Goal: Information Seeking & Learning: Compare options

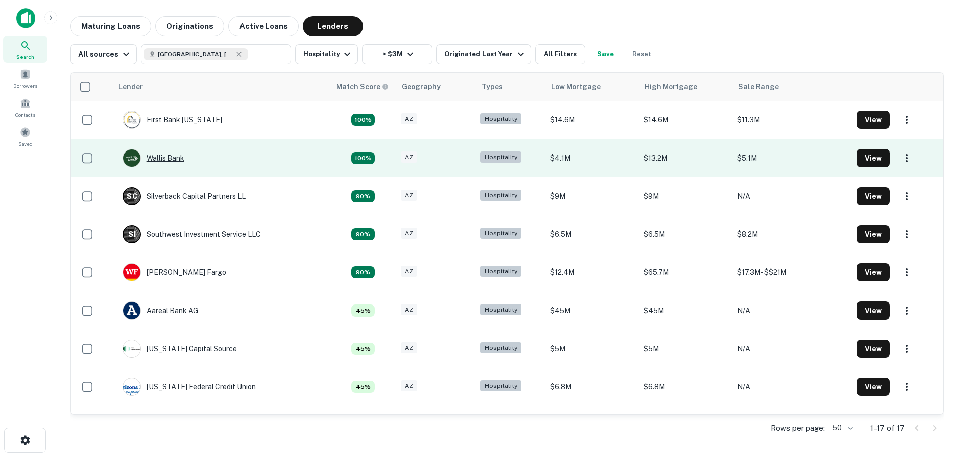
click at [163, 161] on div "Wallis Bank" at bounding box center [154, 158] width 62 height 18
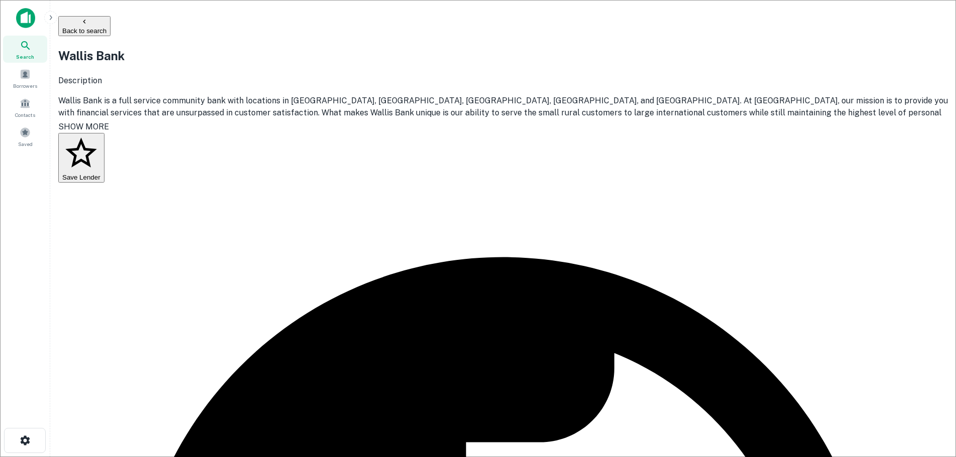
click at [110, 24] on button "Back to search" at bounding box center [84, 26] width 52 height 20
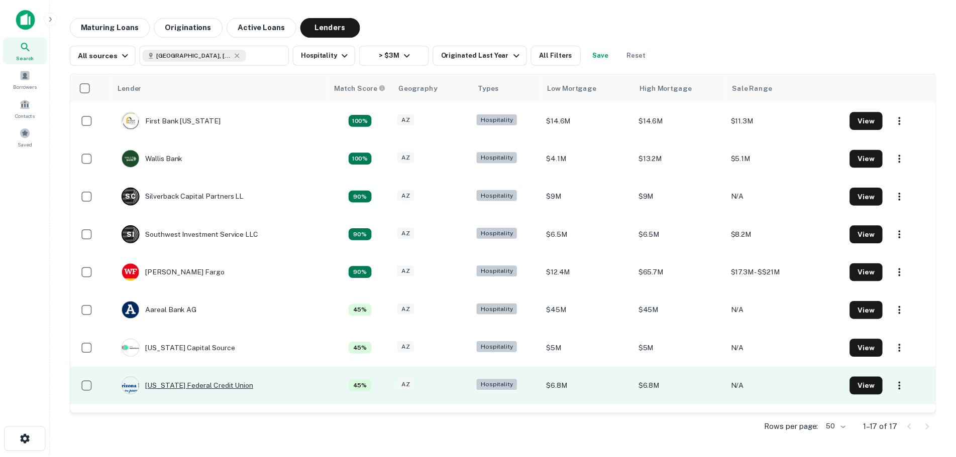
scroll to position [100, 0]
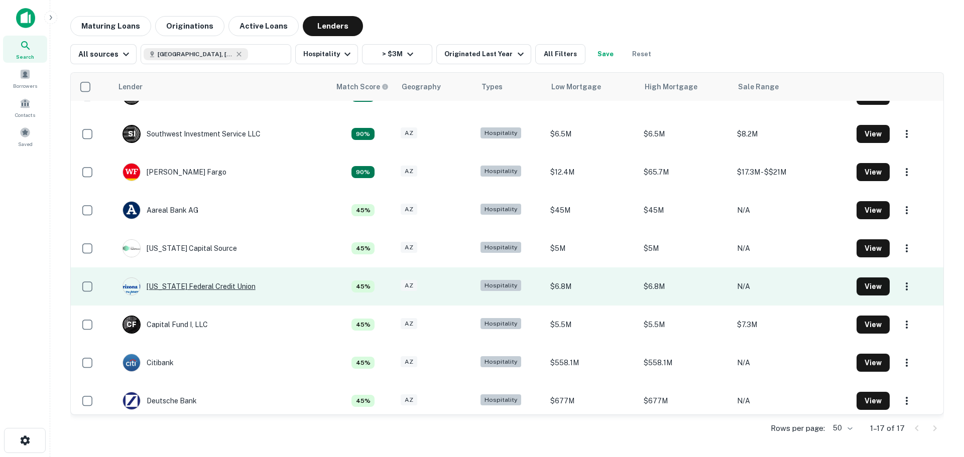
click at [181, 291] on div "[US_STATE] Federal Credit Union" at bounding box center [189, 287] width 133 height 18
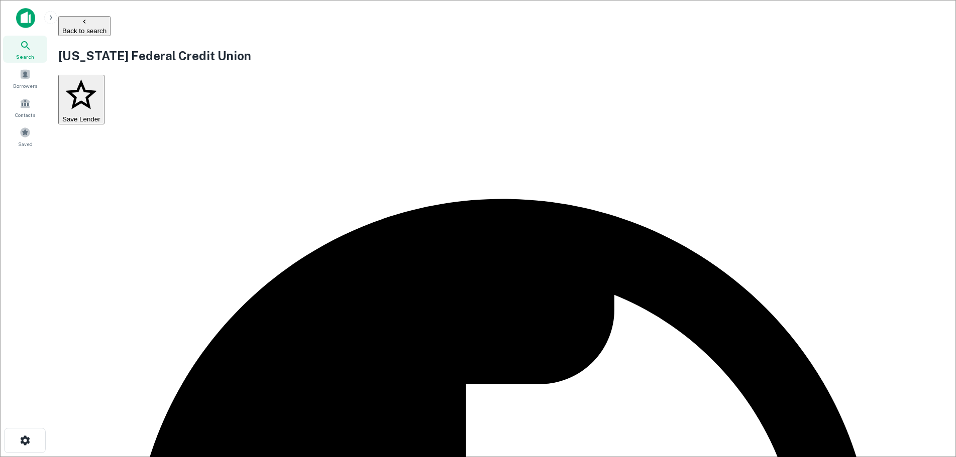
click at [110, 25] on button "Back to search" at bounding box center [84, 26] width 52 height 20
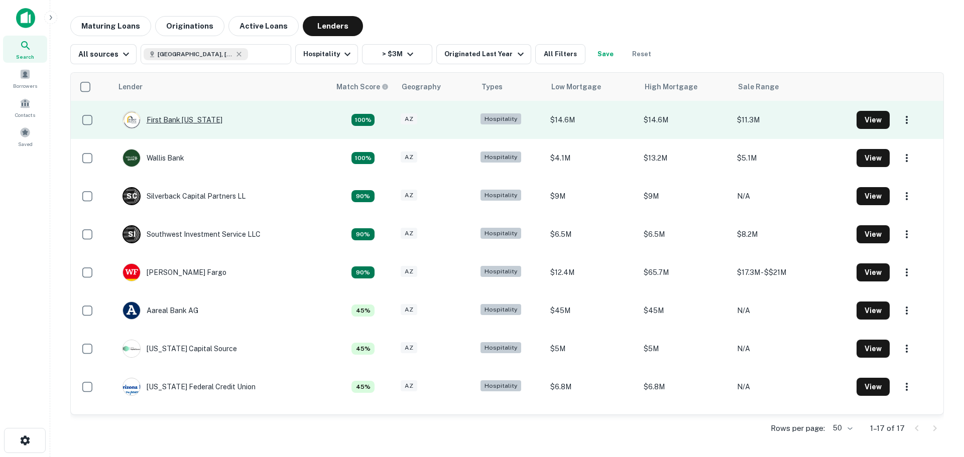
click at [175, 117] on div "First Bank [US_STATE]" at bounding box center [173, 120] width 100 height 18
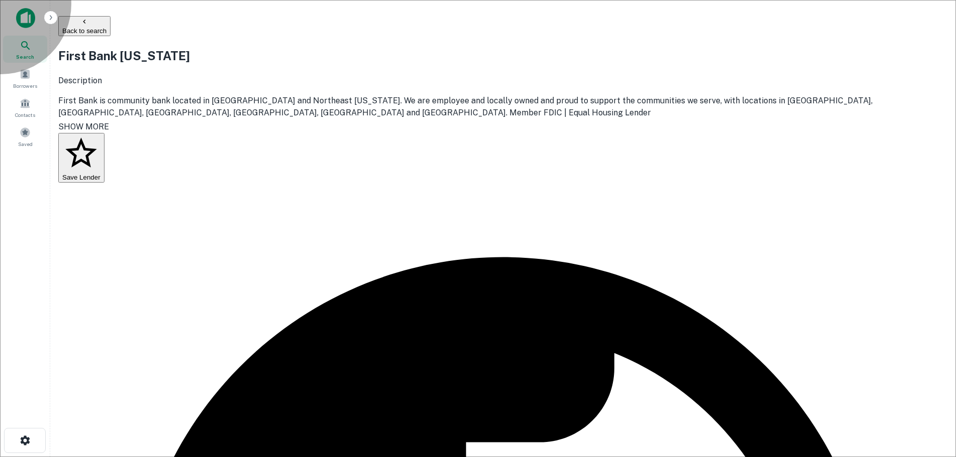
click at [110, 20] on button "Back to search" at bounding box center [84, 26] width 52 height 20
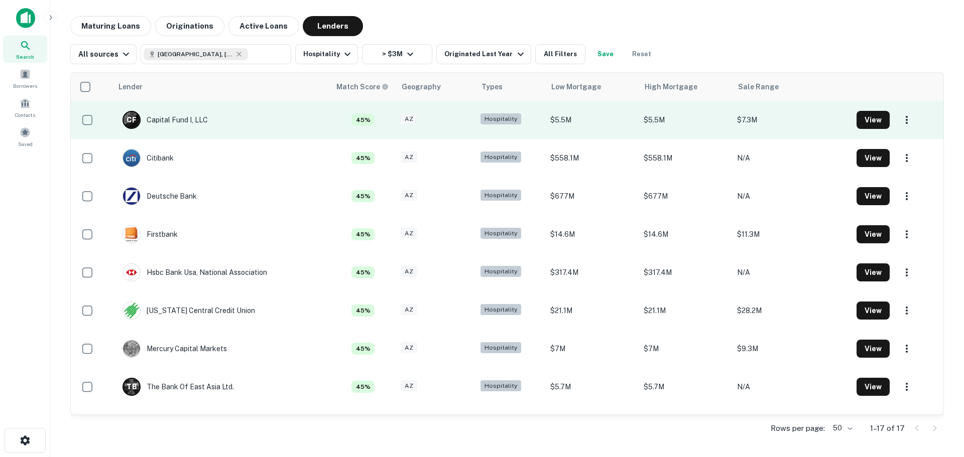
scroll to position [335, 0]
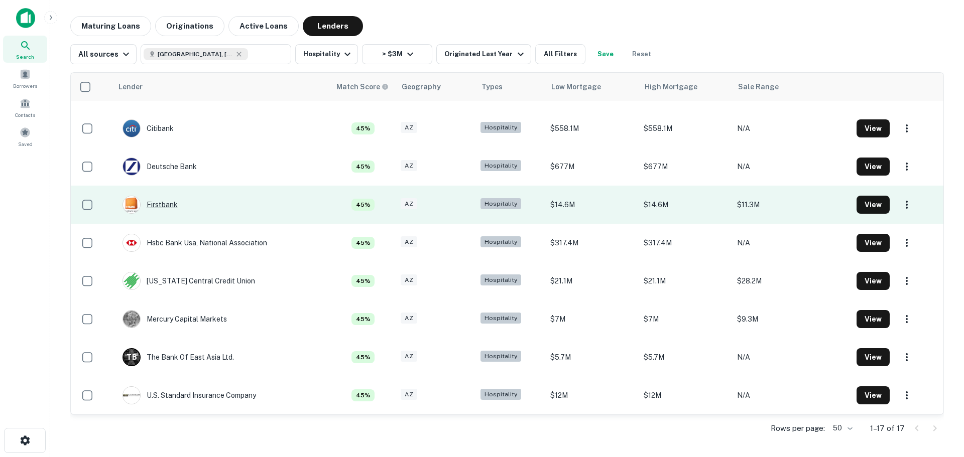
click at [169, 206] on div "Firstbank" at bounding box center [150, 205] width 55 height 18
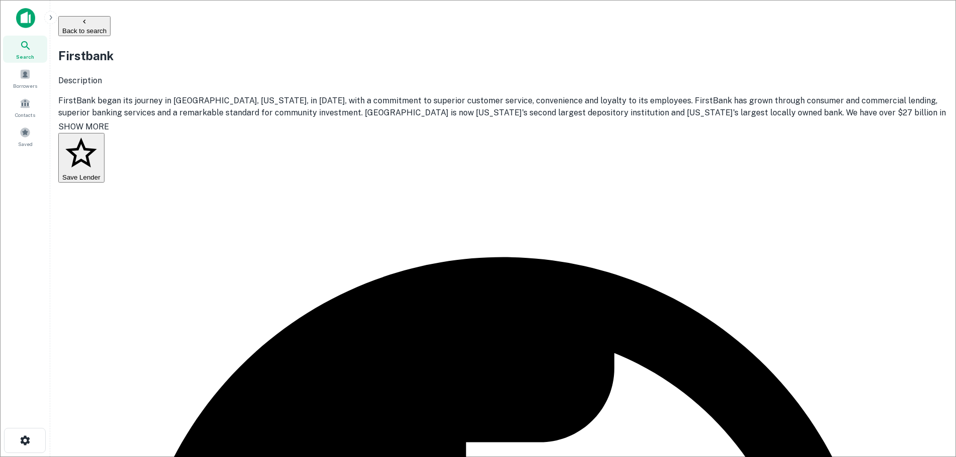
click at [88, 22] on icon "button" at bounding box center [84, 22] width 8 height 8
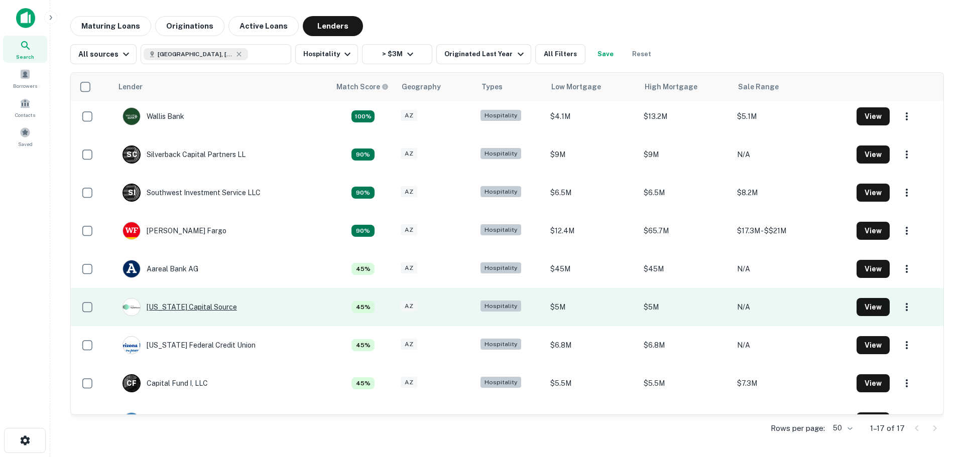
scroll to position [34, 0]
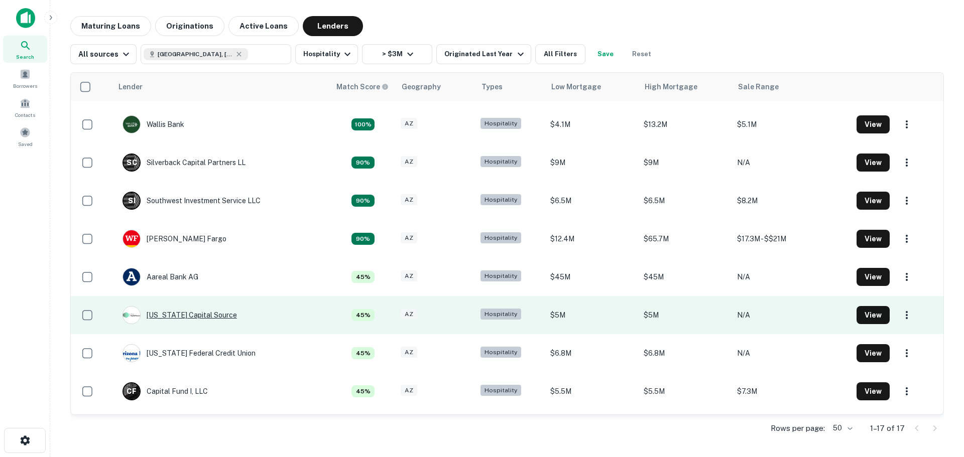
click at [182, 318] on div "[US_STATE] Capital Source" at bounding box center [180, 315] width 114 height 18
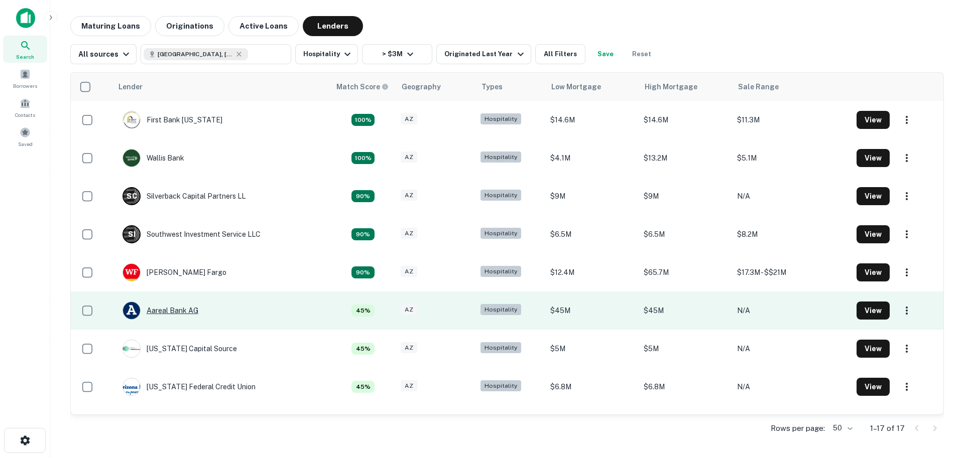
click at [170, 310] on div "Aareal Bank AG" at bounding box center [161, 311] width 76 height 18
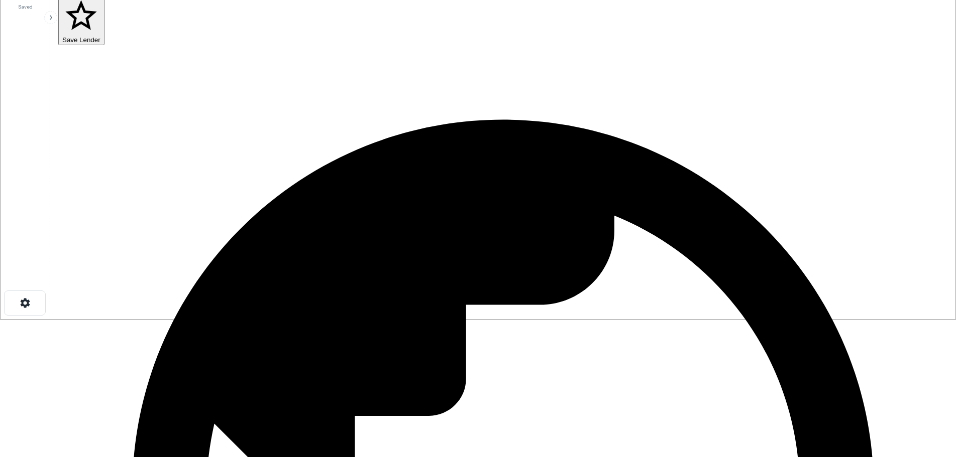
scroll to position [151, 0]
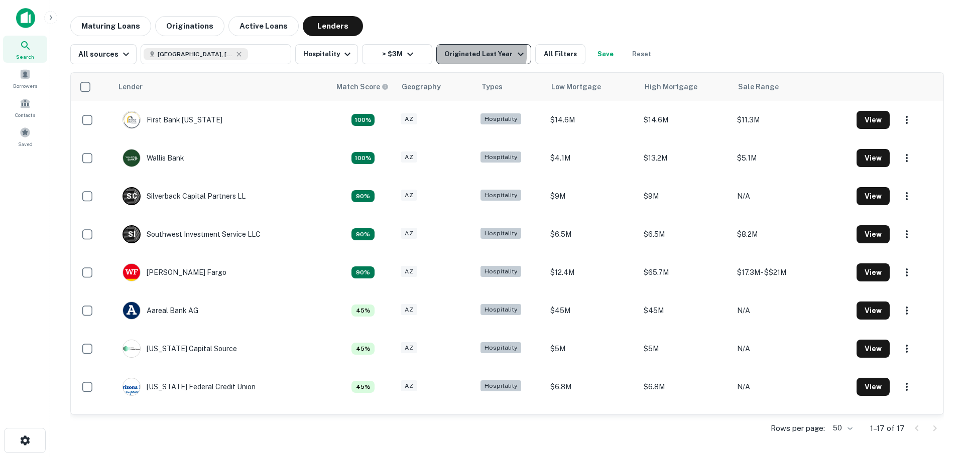
click at [475, 52] on div "Originated Last Year" at bounding box center [485, 54] width 82 height 12
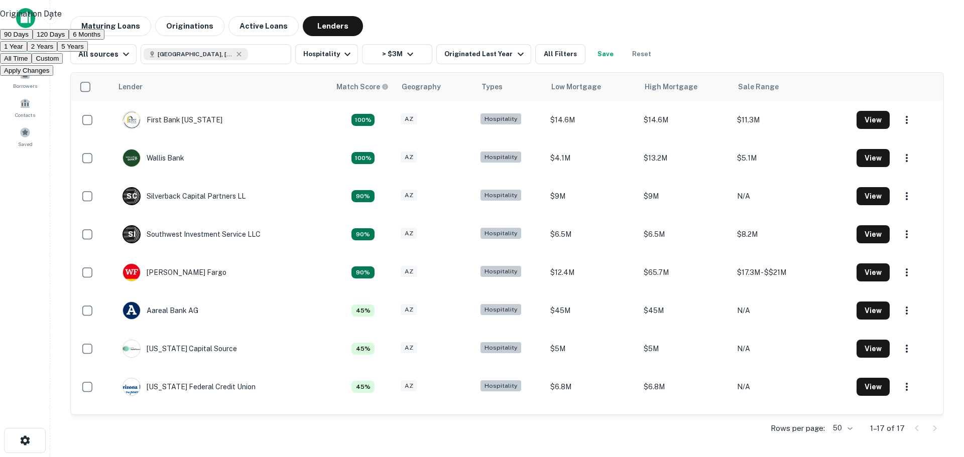
click at [426, 32] on div at bounding box center [482, 228] width 964 height 457
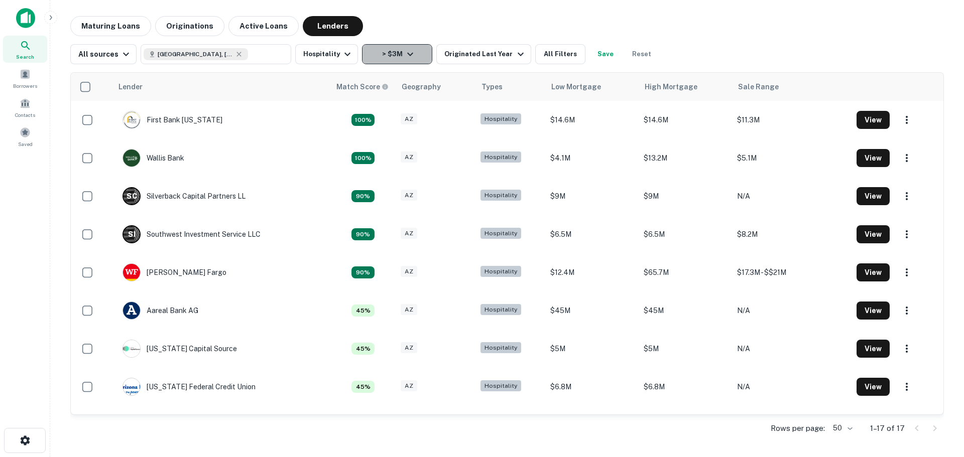
click at [406, 59] on icon "button" at bounding box center [410, 54] width 12 height 12
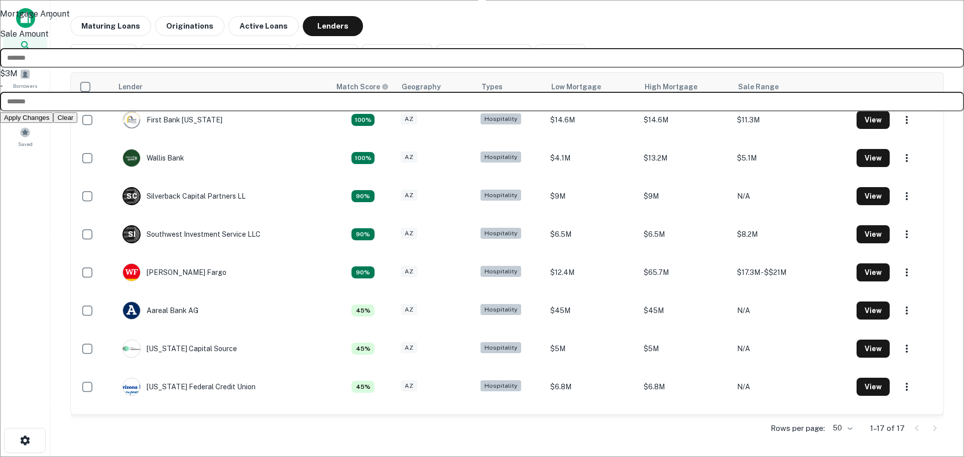
click at [406, 24] on div at bounding box center [482, 228] width 964 height 457
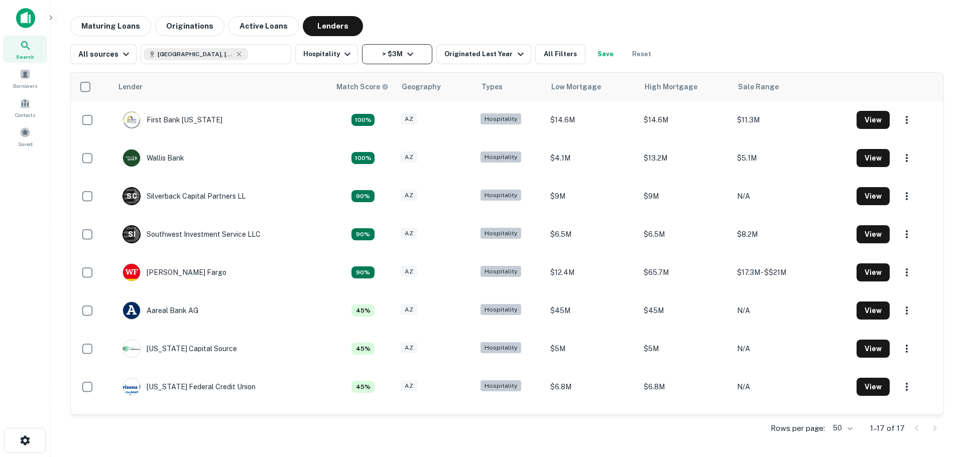
click at [391, 60] on button "> $3M" at bounding box center [397, 54] width 70 height 20
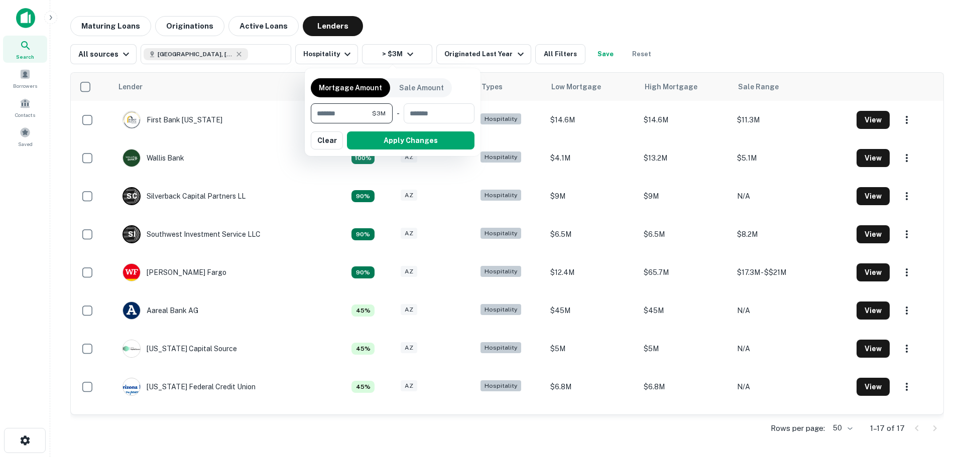
drag, startPoint x: 357, startPoint y: 113, endPoint x: 262, endPoint y: 115, distance: 94.4
click at [262, 115] on div "Mortgage Amount Sale Amount ******* $3M ​ - ​ Apply Changes Clear" at bounding box center [482, 228] width 964 height 457
type input "*******"
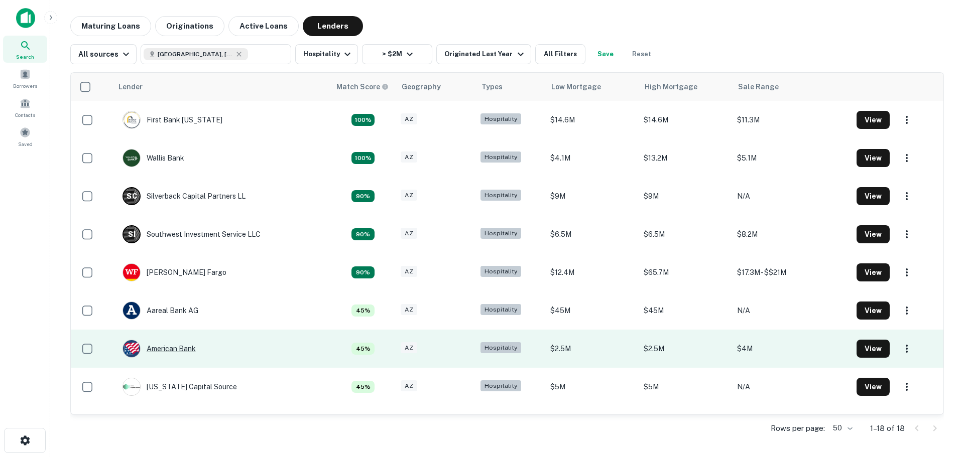
click at [165, 347] on div "American Bank" at bounding box center [159, 349] width 73 height 18
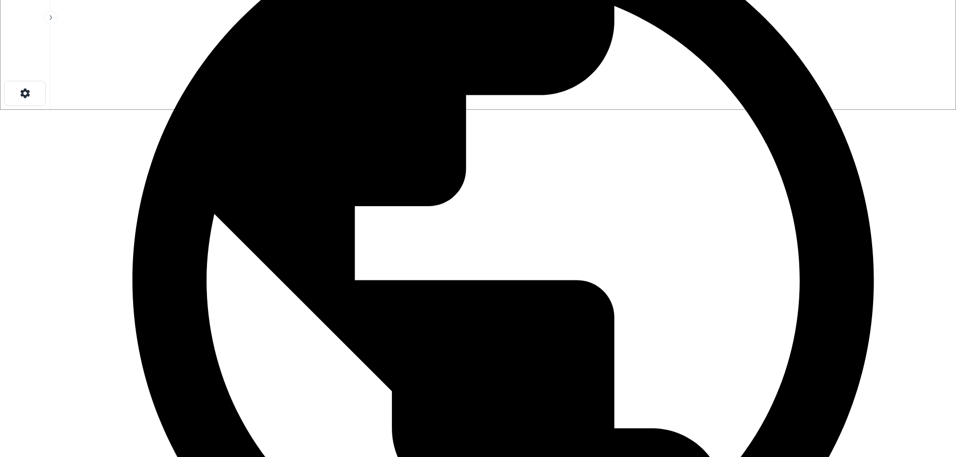
scroll to position [352, 0]
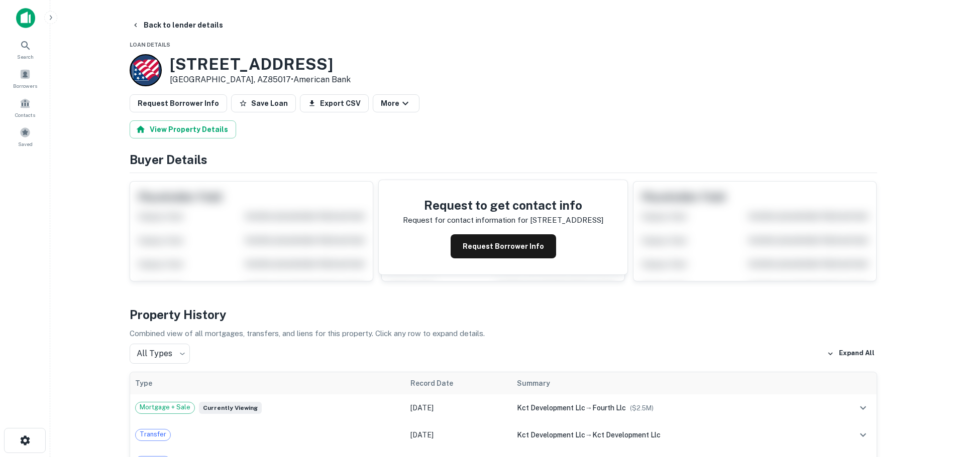
click at [143, 22] on button "Back to lender details" at bounding box center [177, 25] width 99 height 18
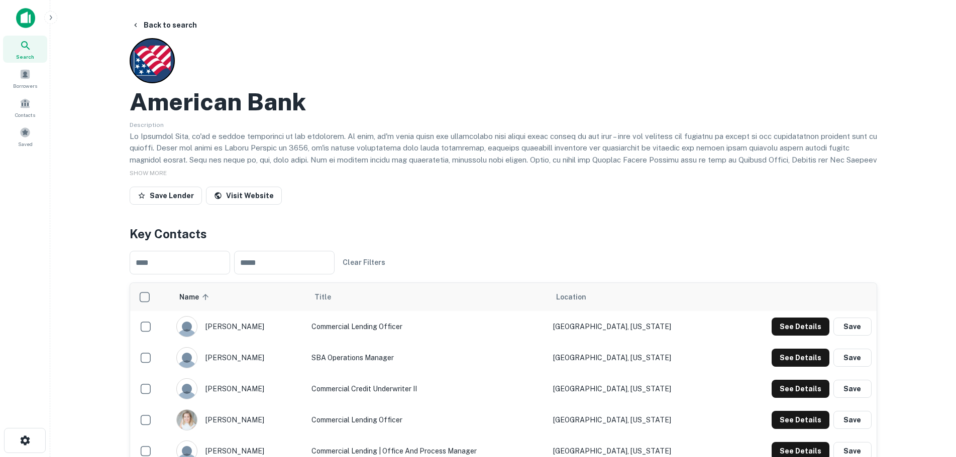
click at [308, 124] on div "Description" at bounding box center [503, 142] width 747 height 46
click at [153, 20] on button "Back to search" at bounding box center [164, 25] width 73 height 18
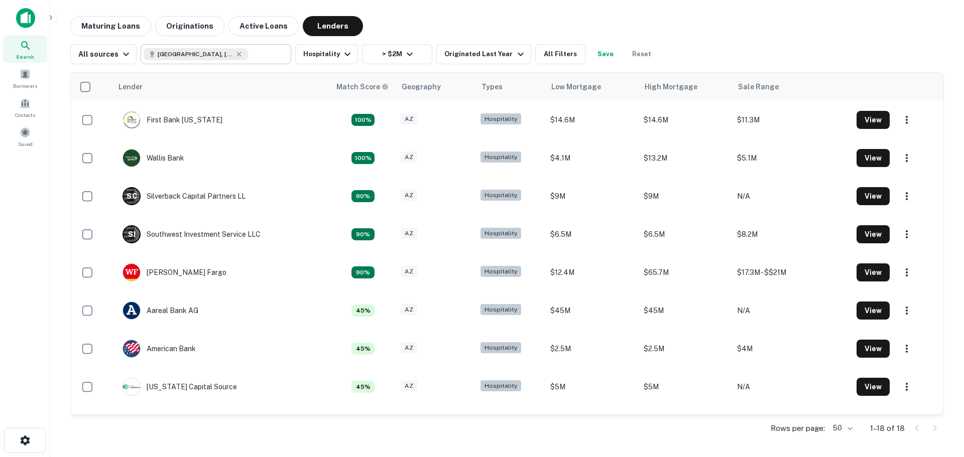
drag, startPoint x: 212, startPoint y: 56, endPoint x: 197, endPoint y: 56, distance: 15.1
click at [237, 56] on icon at bounding box center [239, 54] width 5 height 5
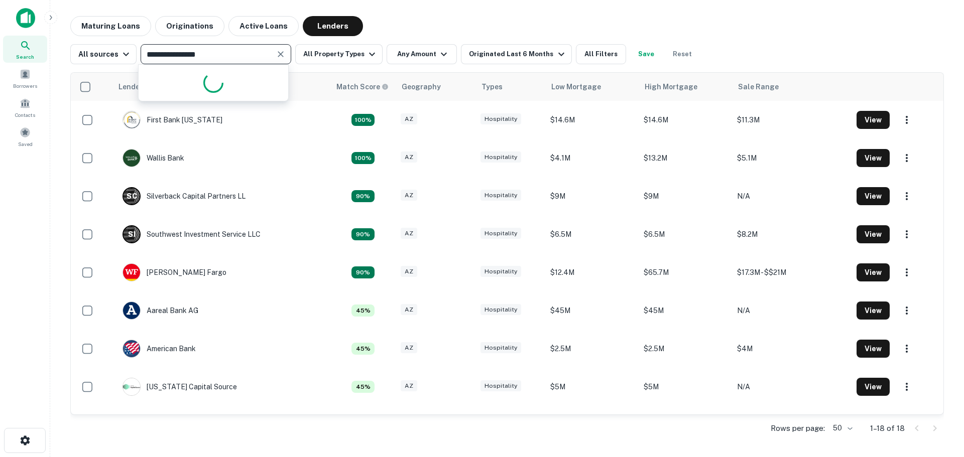
click at [196, 56] on input "**********" at bounding box center [208, 54] width 128 height 14
click at [196, 55] on input "**********" at bounding box center [208, 54] width 128 height 14
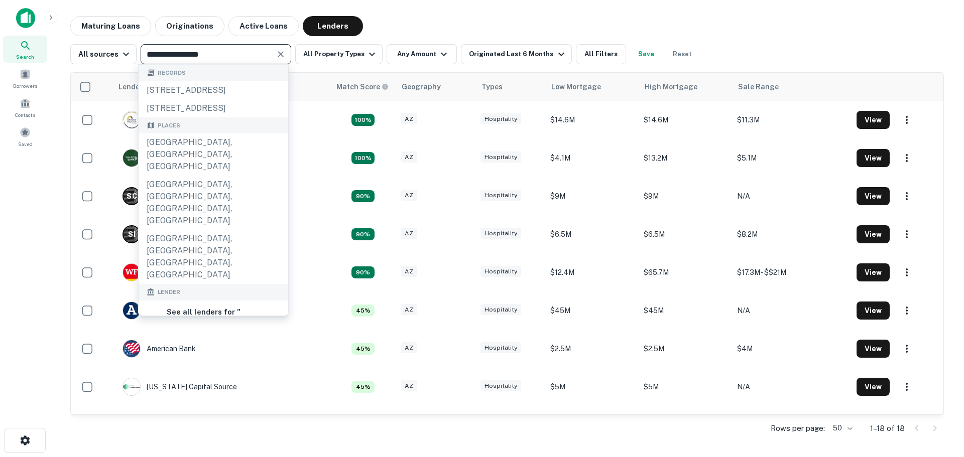
click at [196, 55] on input "**********" at bounding box center [208, 54] width 128 height 14
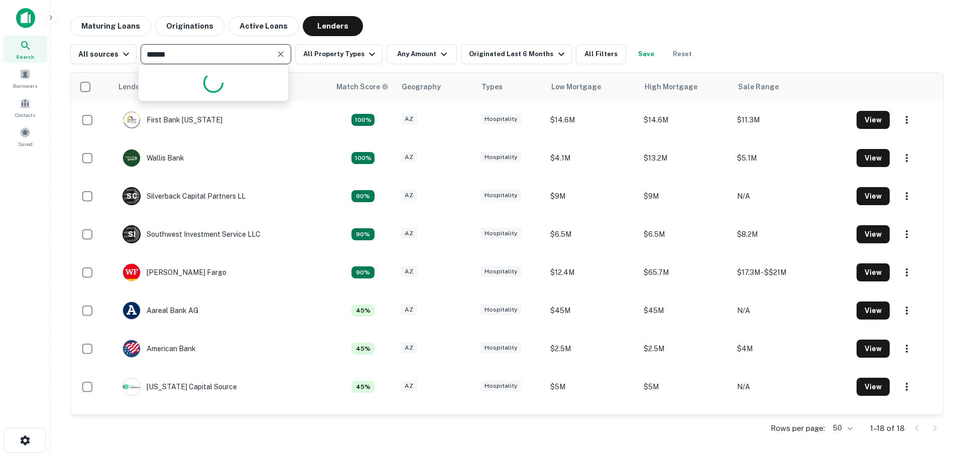
type input "*******"
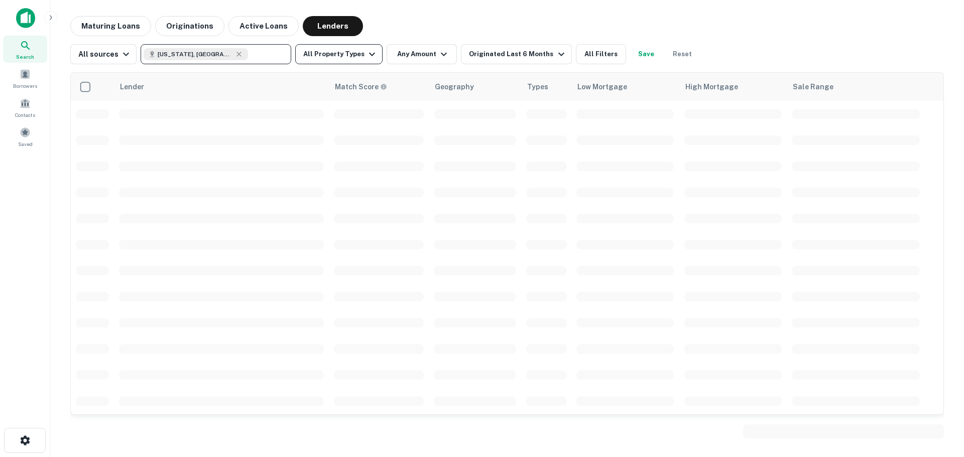
click at [329, 56] on button "All Property Types" at bounding box center [338, 54] width 87 height 20
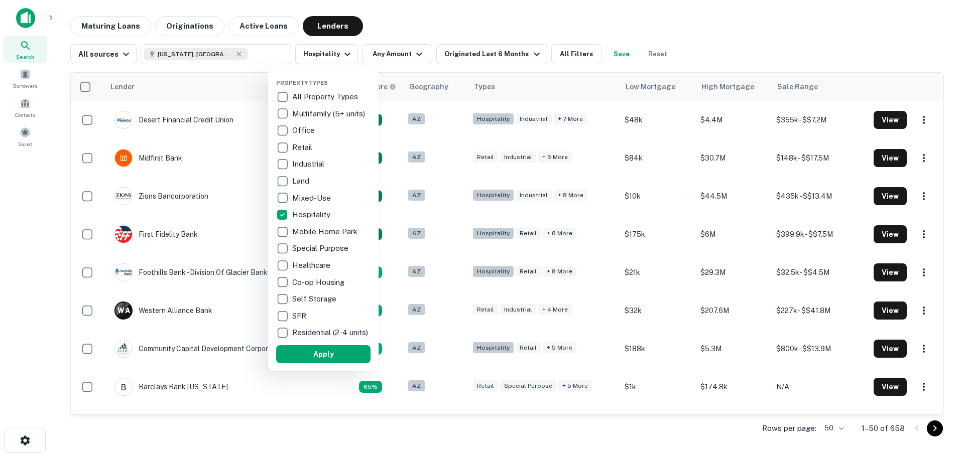
click at [397, 51] on div at bounding box center [482, 228] width 964 height 457
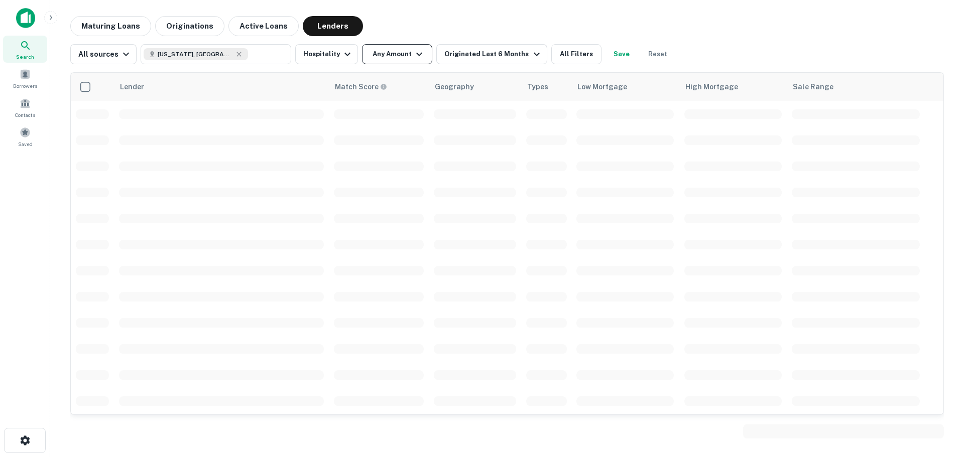
click at [413, 53] on icon "button" at bounding box center [419, 54] width 12 height 12
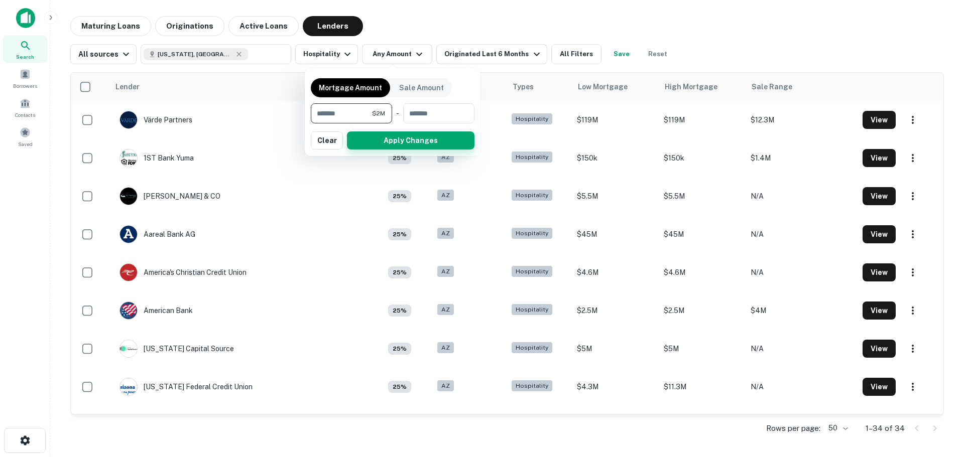
type input "*******"
click at [381, 141] on button "Apply Changes" at bounding box center [411, 141] width 128 height 18
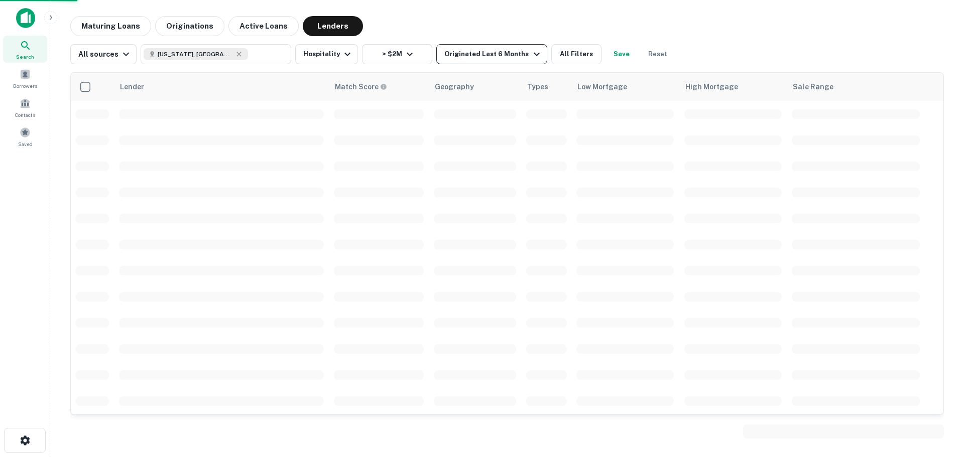
click at [506, 51] on div "Originated Last 6 Months" at bounding box center [493, 54] width 98 height 12
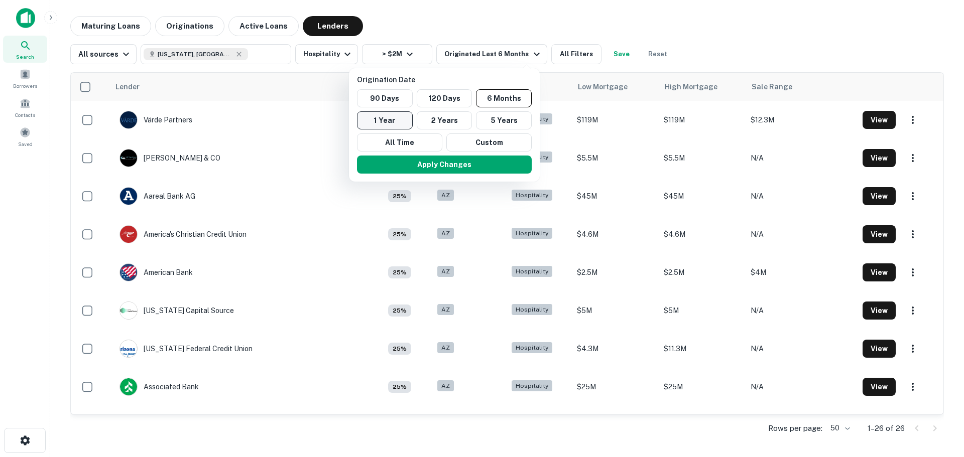
click at [379, 119] on button "1 Year" at bounding box center [385, 120] width 56 height 18
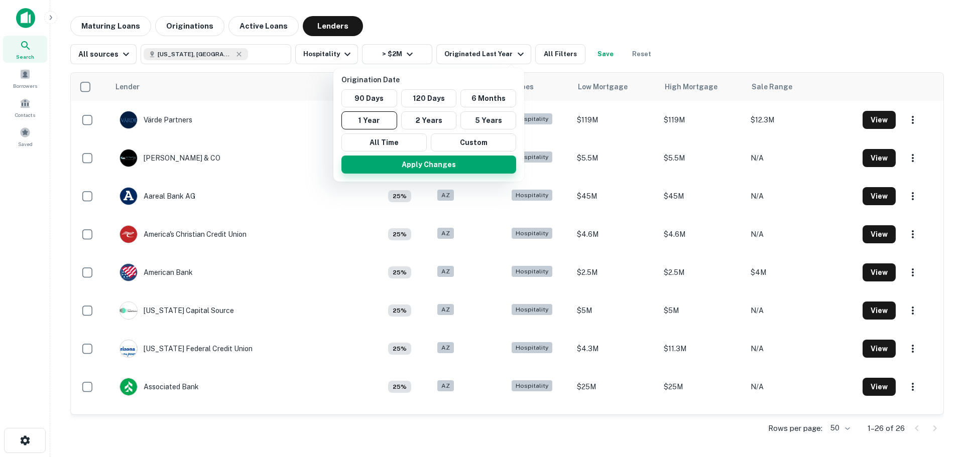
click at [398, 162] on button "Apply Changes" at bounding box center [428, 165] width 175 height 18
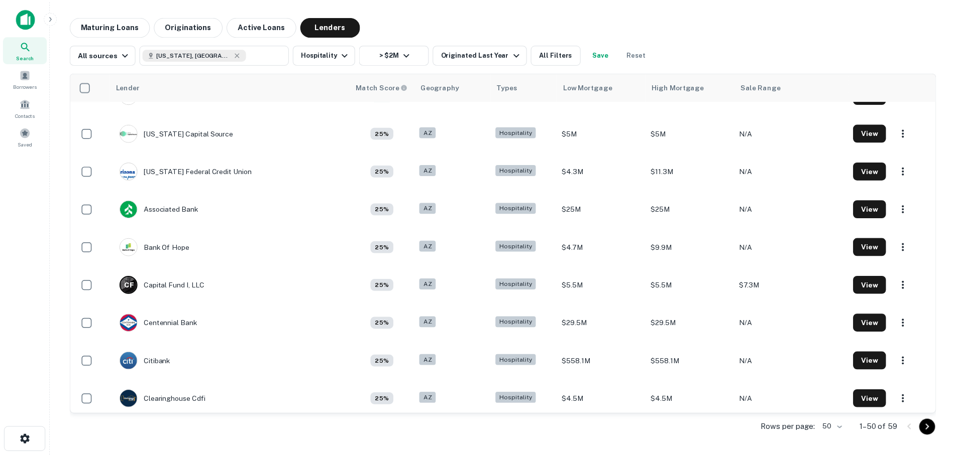
scroll to position [251, 0]
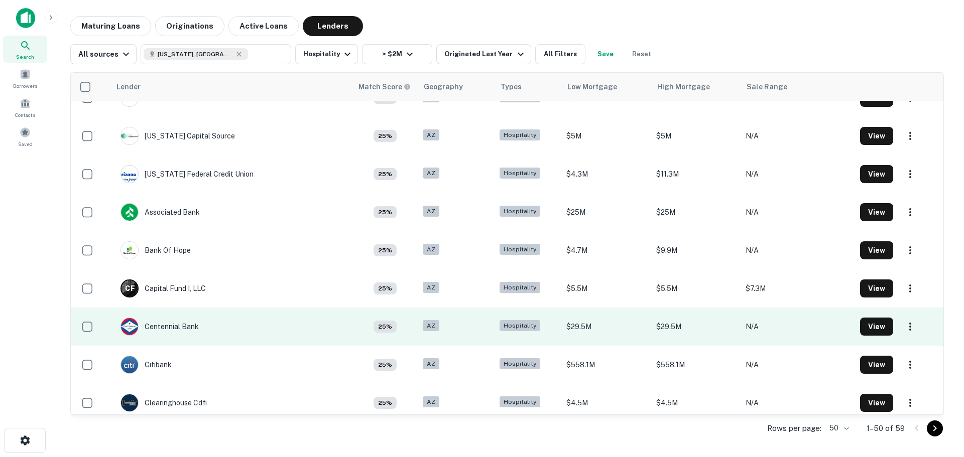
click at [176, 338] on td "Centennial Bank" at bounding box center [159, 327] width 88 height 28
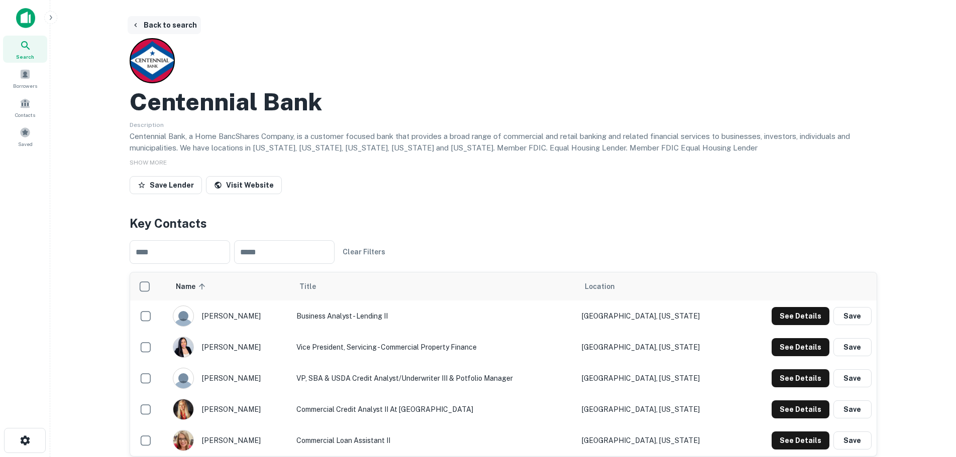
click at [147, 21] on button "Back to search" at bounding box center [164, 25] width 73 height 18
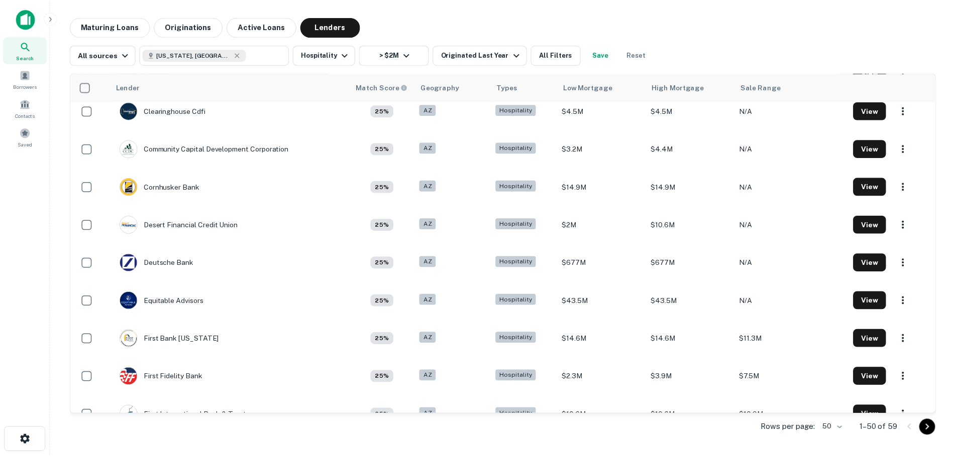
scroll to position [552, 0]
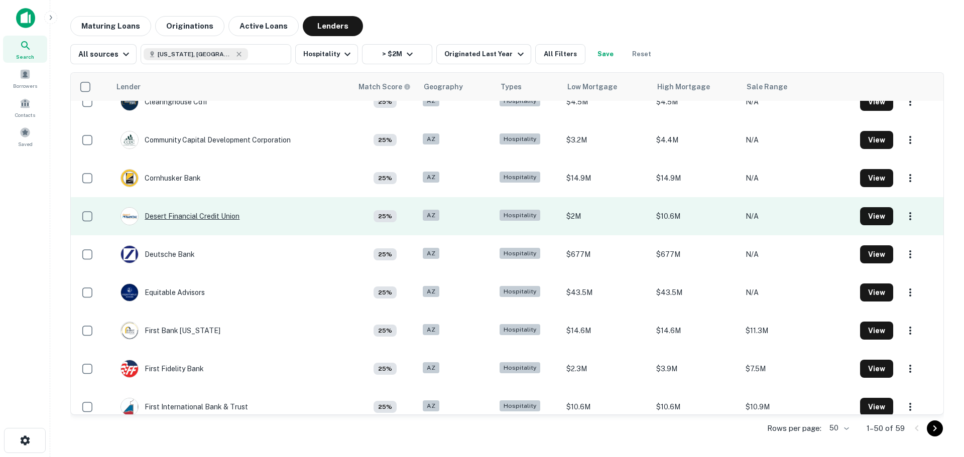
click at [202, 221] on div "Desert Financial Credit Union" at bounding box center [180, 216] width 119 height 18
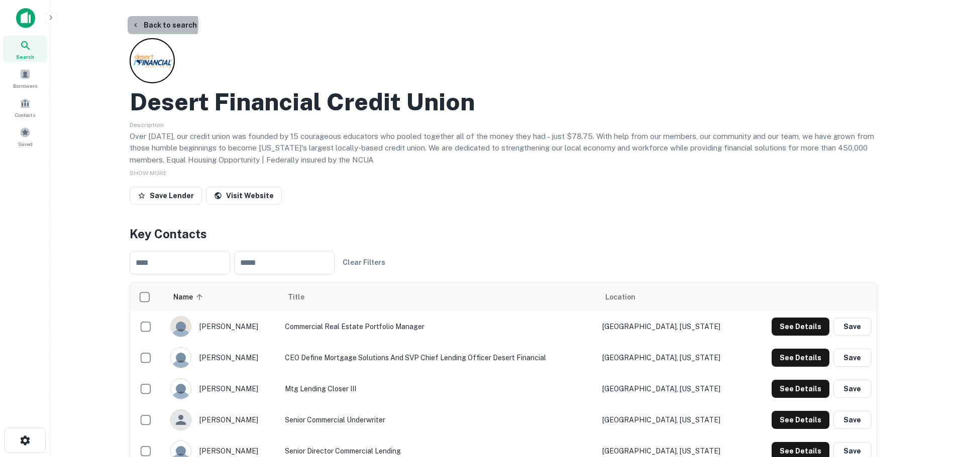
click at [149, 25] on button "Back to search" at bounding box center [164, 25] width 73 height 18
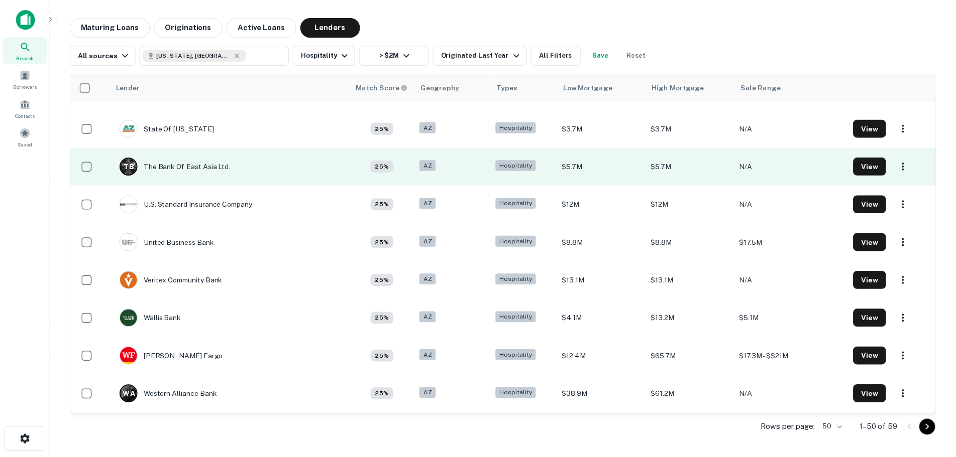
scroll to position [1594, 0]
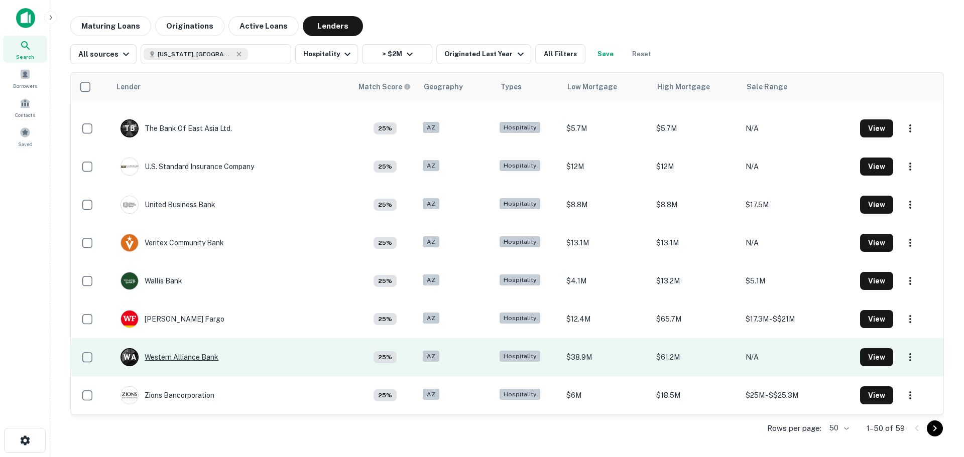
click at [186, 354] on div "W A Western Alliance Bank" at bounding box center [170, 357] width 98 height 18
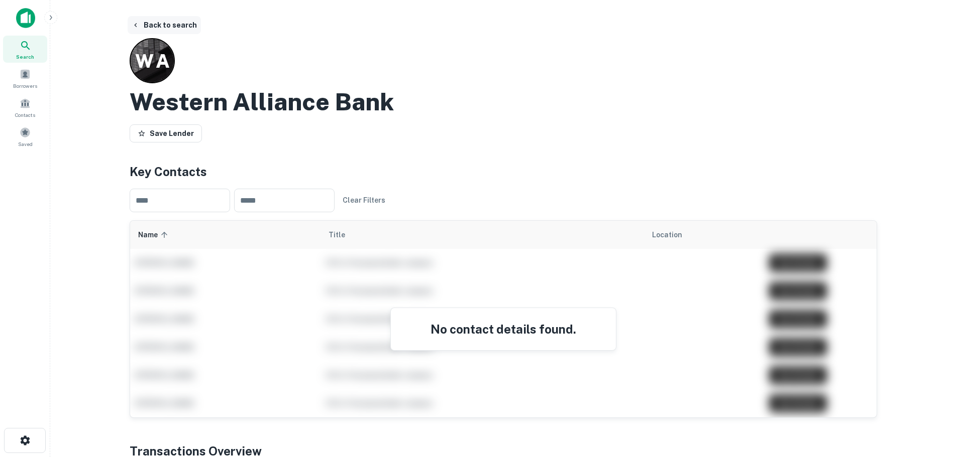
click at [157, 30] on button "Back to search" at bounding box center [164, 25] width 73 height 18
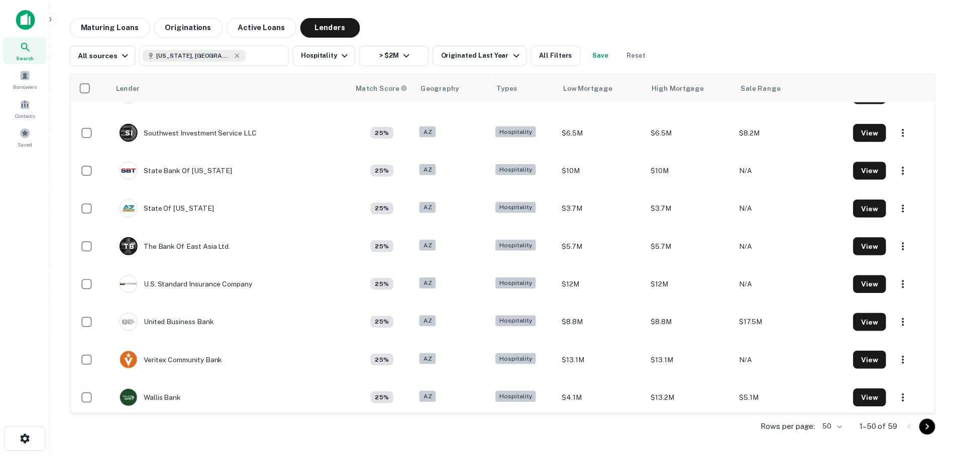
scroll to position [1594, 0]
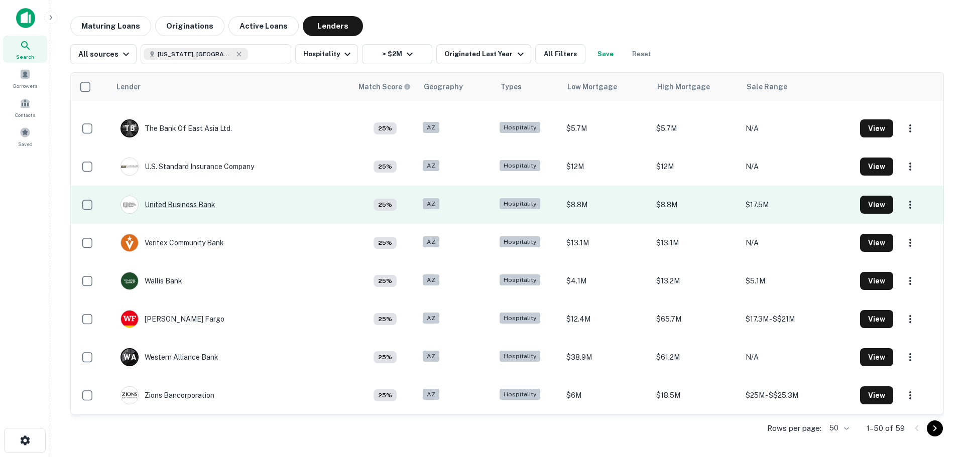
click at [199, 209] on div "United Business Bank" at bounding box center [168, 205] width 95 height 18
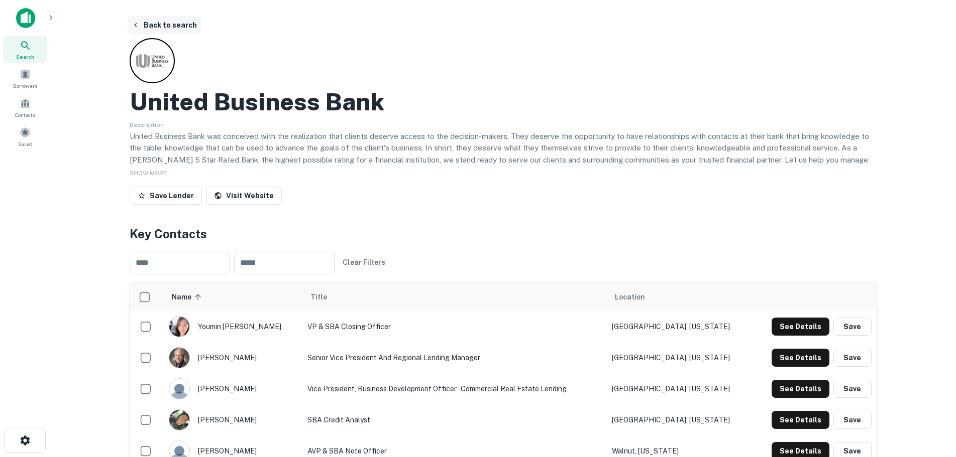
click at [141, 29] on button "Back to search" at bounding box center [164, 25] width 73 height 18
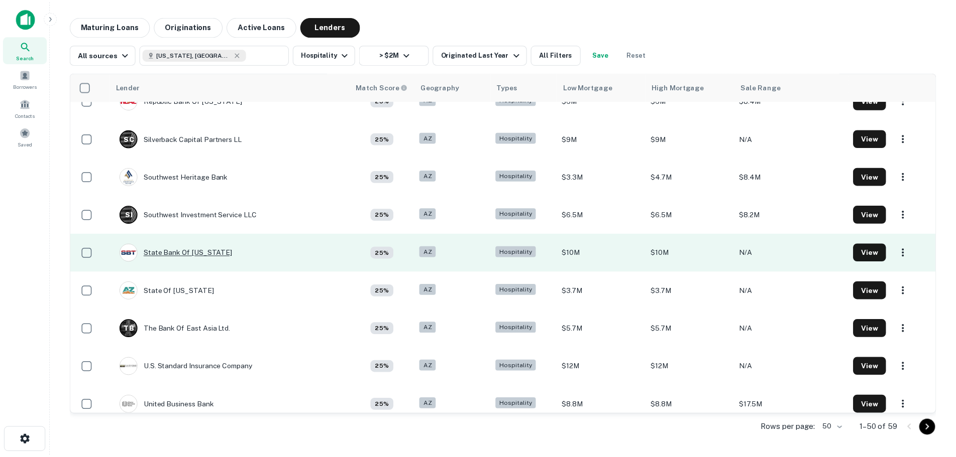
scroll to position [1293, 0]
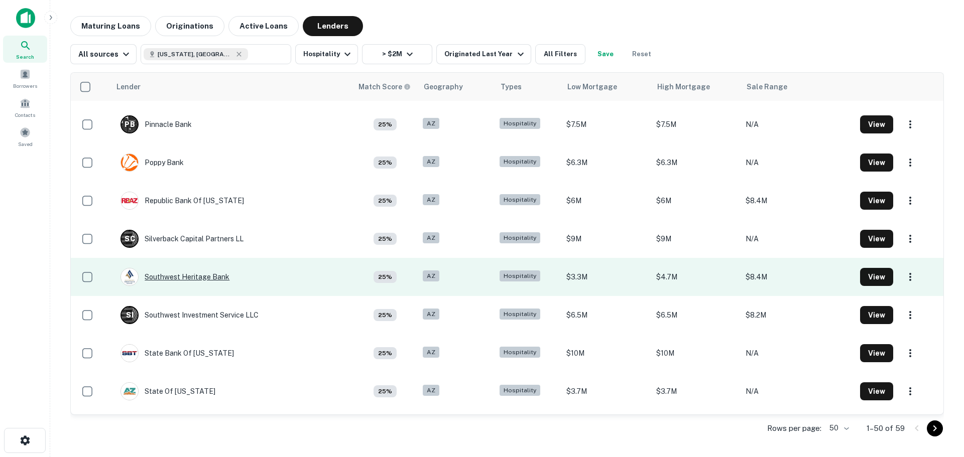
click at [190, 276] on div "Southwest Heritage Bank" at bounding box center [175, 277] width 109 height 18
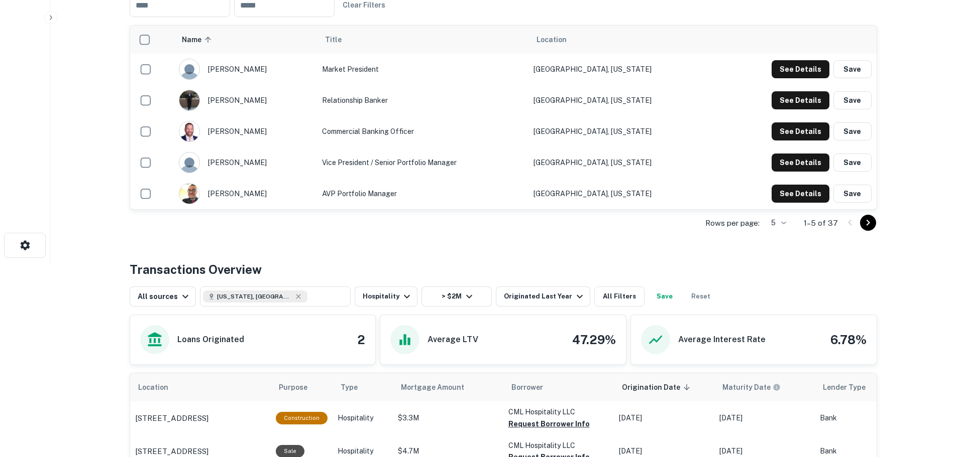
scroll to position [151, 0]
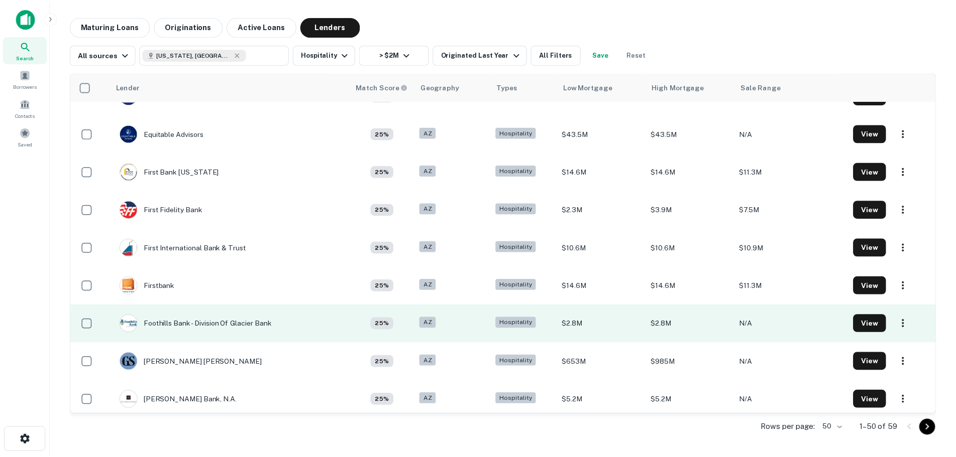
scroll to position [669, 0]
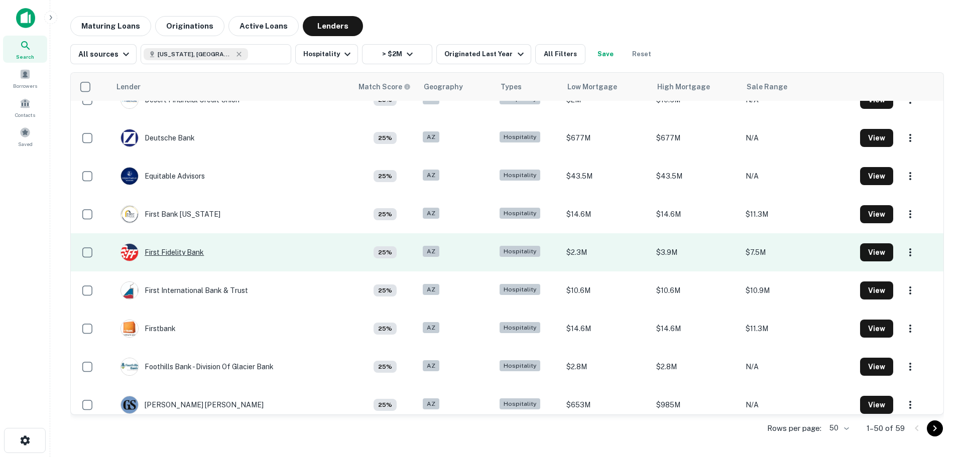
click at [171, 251] on div "First Fidelity Bank" at bounding box center [162, 253] width 83 height 18
